Goal: Navigation & Orientation: Find specific page/section

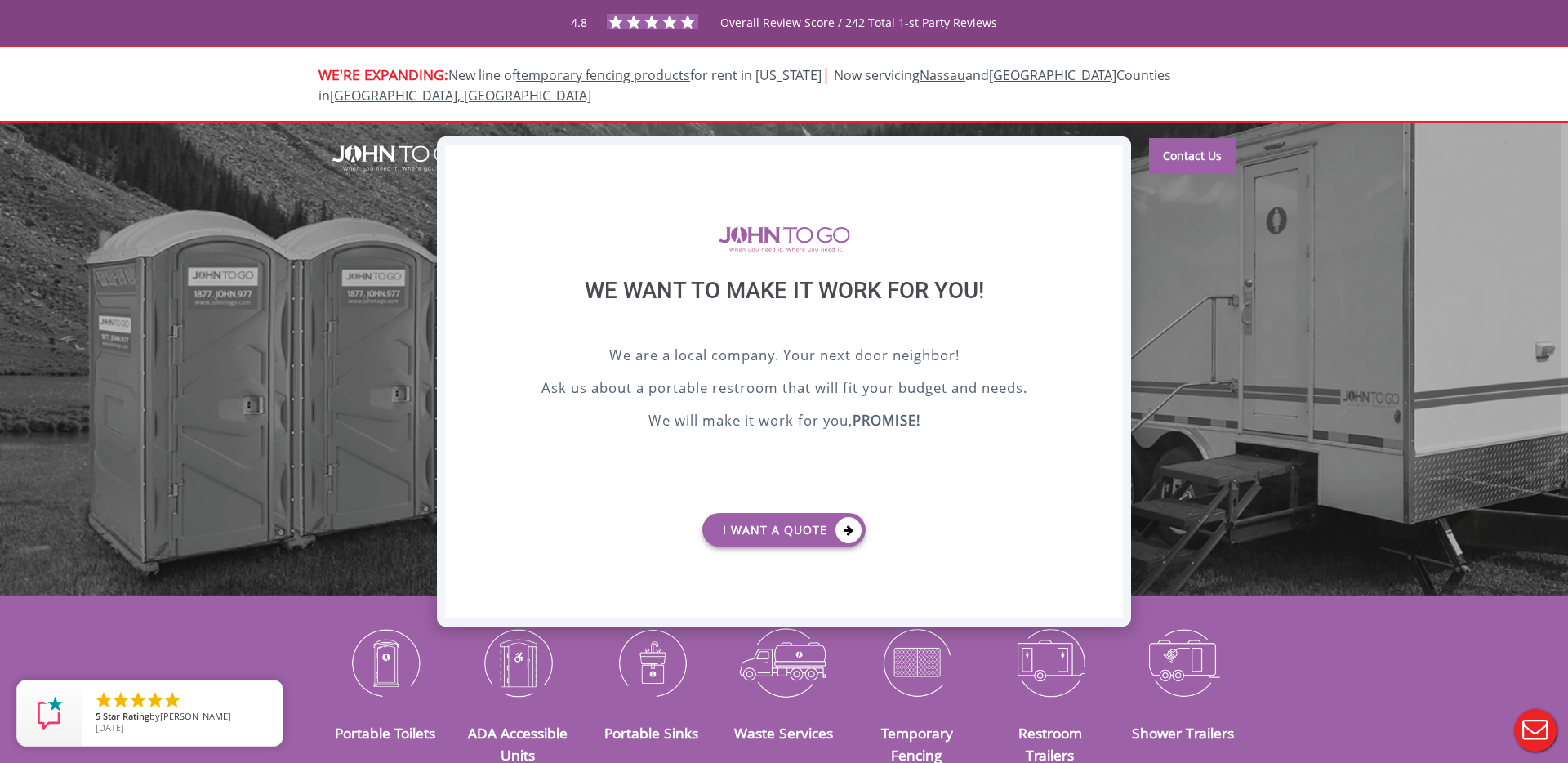
click at [1110, 160] on div "X" at bounding box center [1109, 158] width 25 height 28
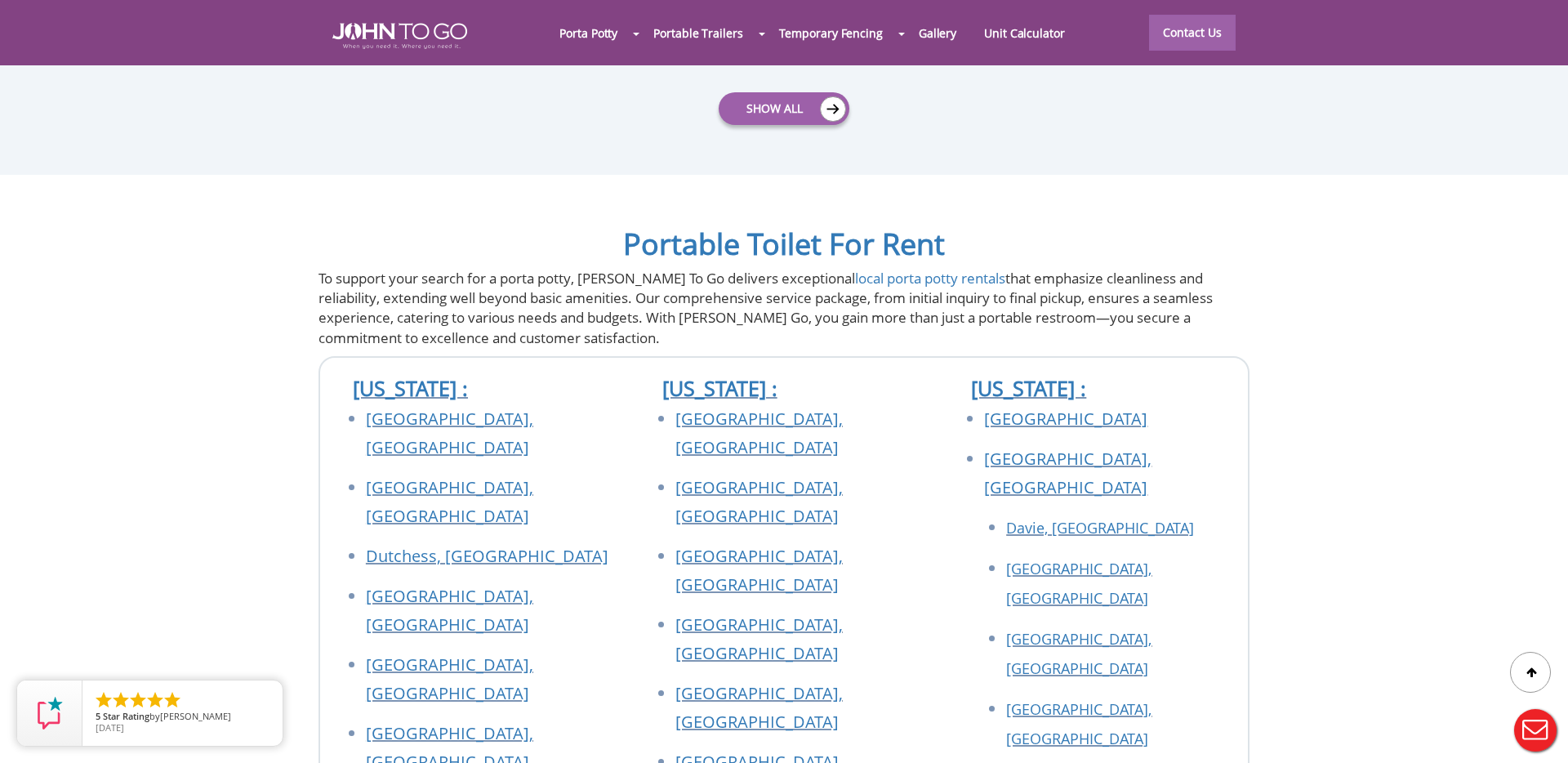
scroll to position [5693, 0]
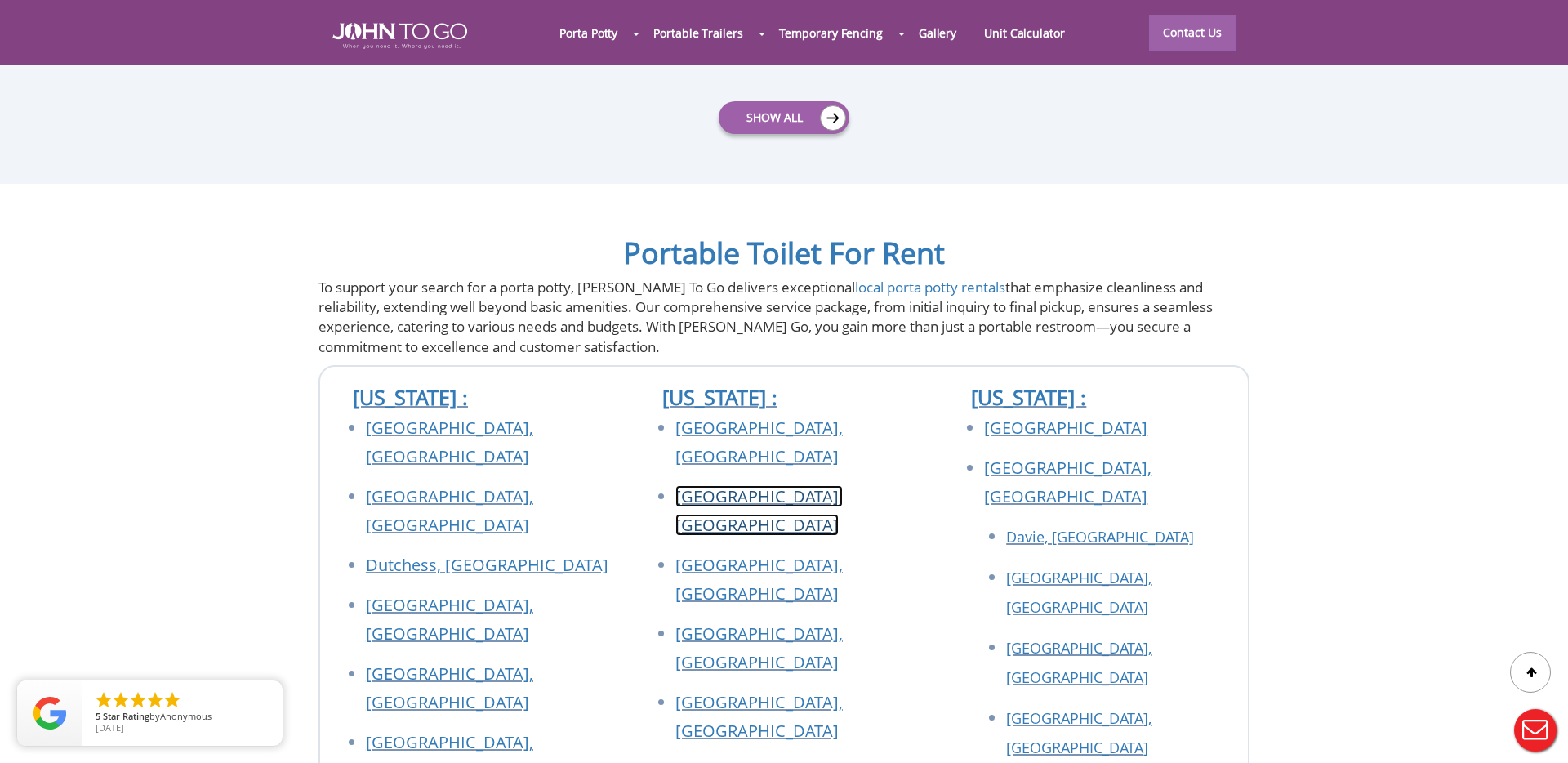
click at [736, 485] on link "[GEOGRAPHIC_DATA], [GEOGRAPHIC_DATA]" at bounding box center [758, 510] width 167 height 50
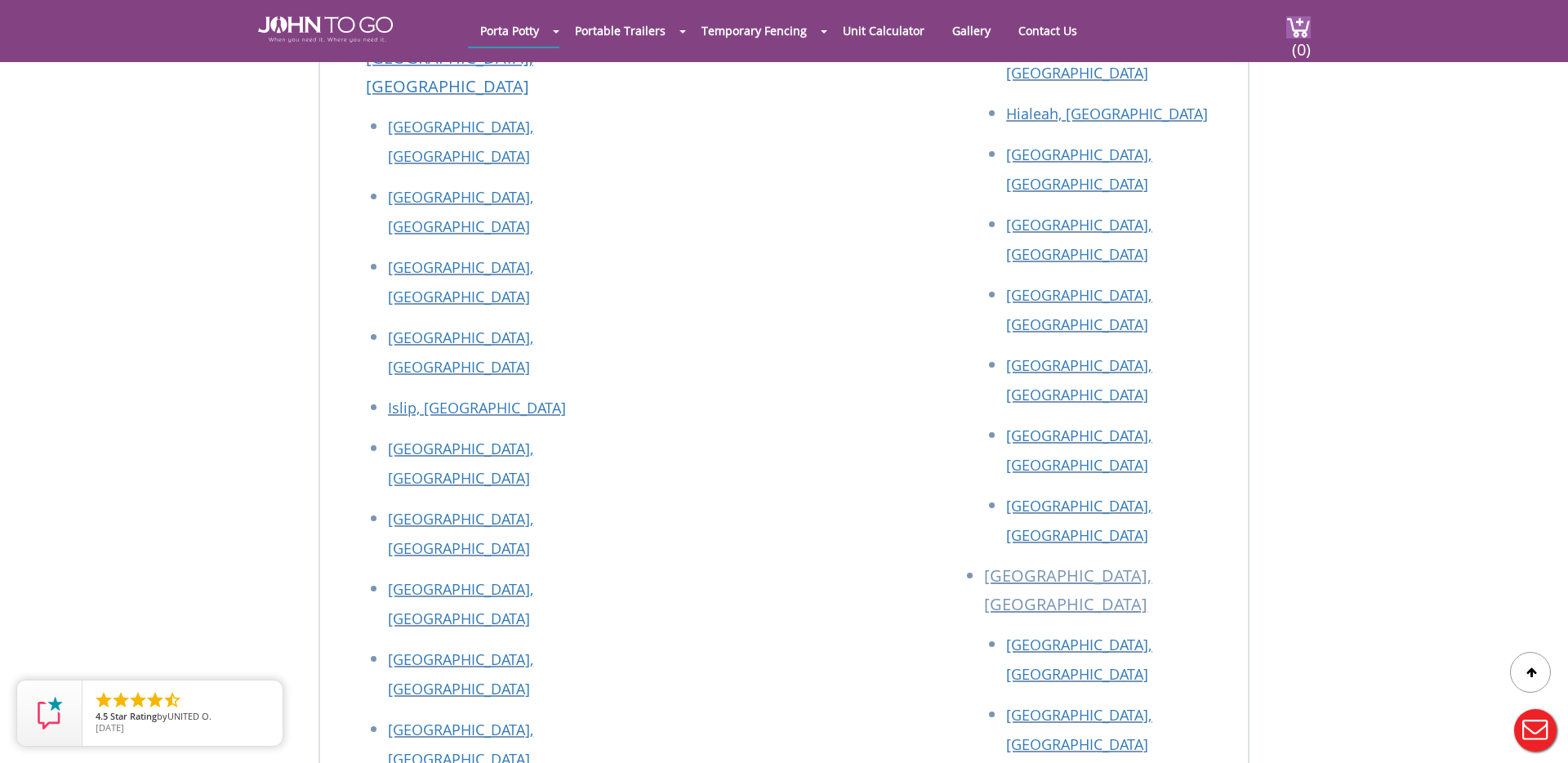
scroll to position [6046, 0]
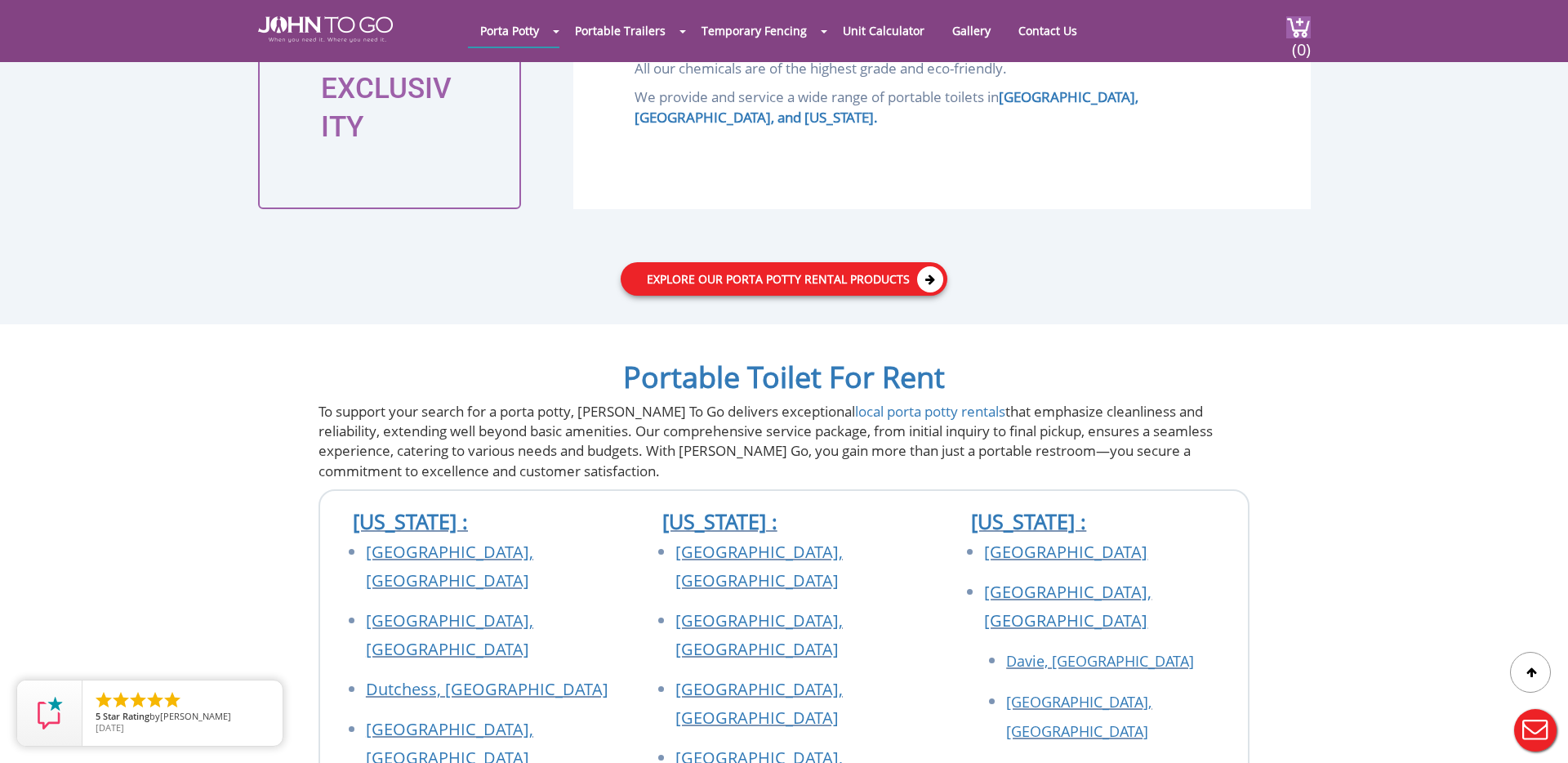
scroll to position [2178, 0]
